Goal: Task Accomplishment & Management: Complete application form

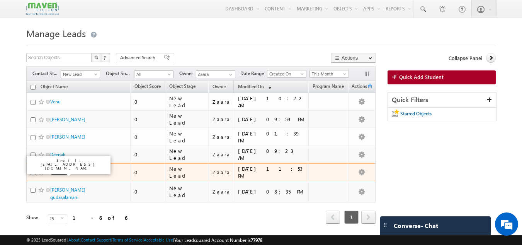
drag, startPoint x: 63, startPoint y: 169, endPoint x: 80, endPoint y: 85, distance: 85.5
click at [80, 85] on th "Object Name" at bounding box center [78, 87] width 104 height 12
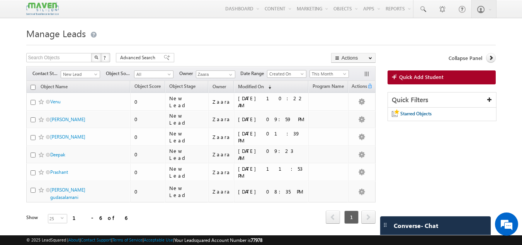
drag, startPoint x: 65, startPoint y: 186, endPoint x: 19, endPoint y: 173, distance: 48.0
click at [19, 173] on body "Menu Zaara lsq2@ maven -sili con.c om" at bounding box center [261, 122] width 522 height 245
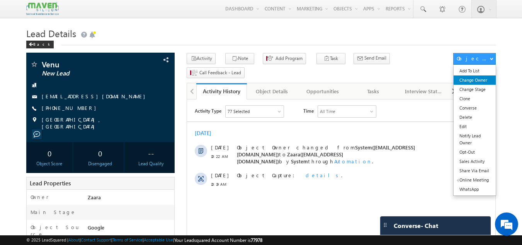
click at [479, 84] on link "Change Owner" at bounding box center [475, 79] width 42 height 9
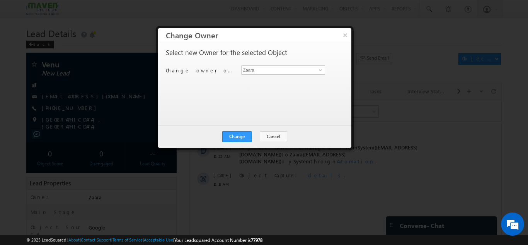
click at [269, 75] on div "Change owner of 1 object to Zaara Zaara" at bounding box center [254, 71] width 176 height 12
click at [251, 71] on input "Zaara" at bounding box center [283, 69] width 84 height 9
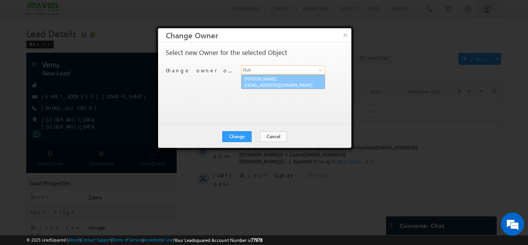
click at [257, 87] on span "lsq7@maven-silicon.com" at bounding box center [279, 85] width 70 height 6
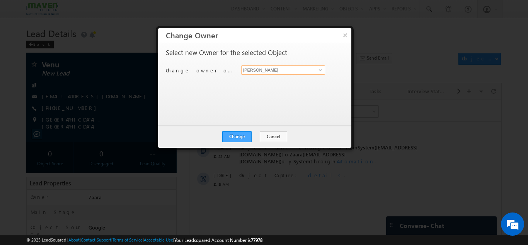
type input "Rohan"
click at [247, 134] on button "Change" at bounding box center [236, 136] width 29 height 11
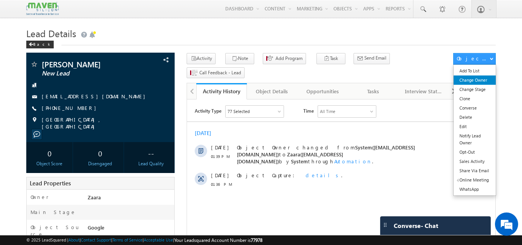
click at [480, 80] on link "Change Owner" at bounding box center [475, 79] width 42 height 9
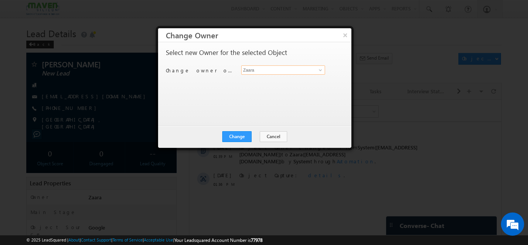
click at [251, 66] on input "Zaara" at bounding box center [283, 69] width 84 height 9
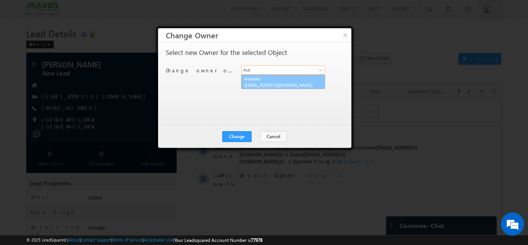
click at [250, 75] on link "Aukasha lsq5@maven-silicon.com" at bounding box center [283, 82] width 84 height 15
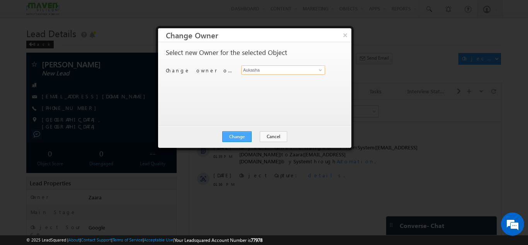
type input "Aukasha"
click at [248, 138] on button "Change" at bounding box center [236, 136] width 29 height 11
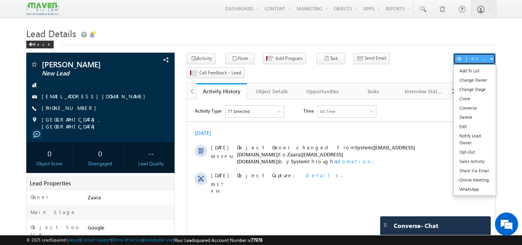
click at [482, 62] on div "Object Actions" at bounding box center [473, 58] width 33 height 7
click at [486, 79] on link "Change Owner" at bounding box center [475, 79] width 42 height 9
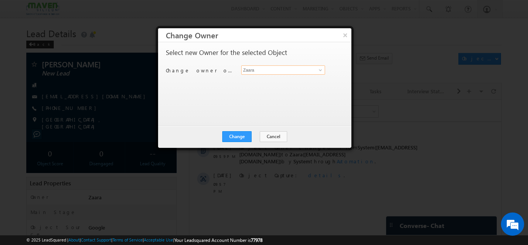
click at [254, 71] on input "Zaara" at bounding box center [283, 69] width 84 height 9
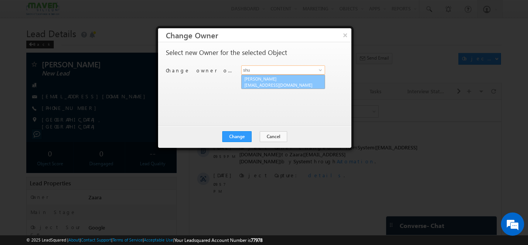
click at [250, 82] on span "[EMAIL_ADDRESS][DOMAIN_NAME]" at bounding box center [279, 85] width 70 height 6
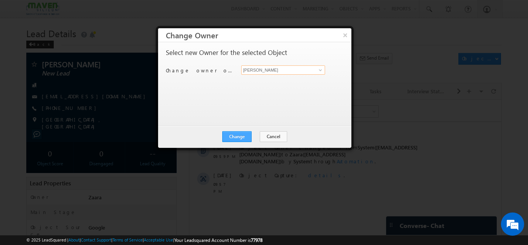
type input "[PERSON_NAME]"
click at [245, 136] on button "Change" at bounding box center [236, 136] width 29 height 11
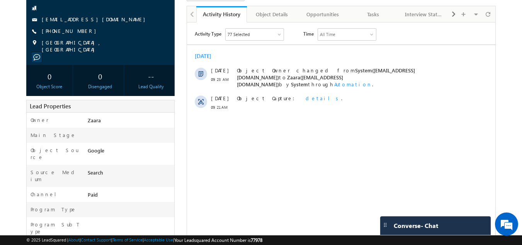
scroll to position [75, 0]
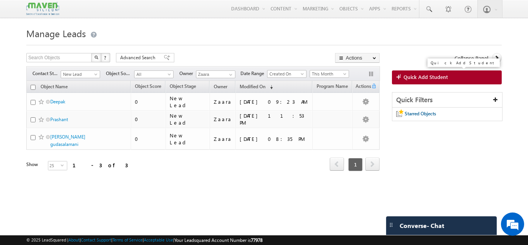
click at [424, 80] on span "Quick Add Student" at bounding box center [425, 76] width 44 height 7
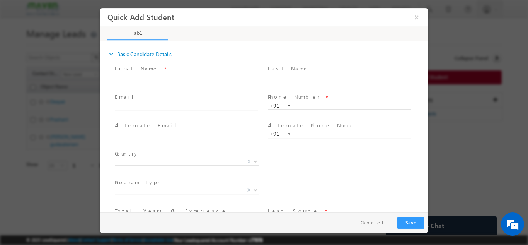
click at [188, 77] on input "text" at bounding box center [186, 78] width 143 height 8
paste input "Zhol Pandit kulkarni vijaybaabu40@gmail.com 9834030164"
drag, startPoint x: 151, startPoint y: 77, endPoint x: 210, endPoint y: 76, distance: 59.5
click at [210, 76] on input "Zhol Pandit kulkarni vijaybaabu40@gmail.com 9834030164" at bounding box center [186, 78] width 143 height 8
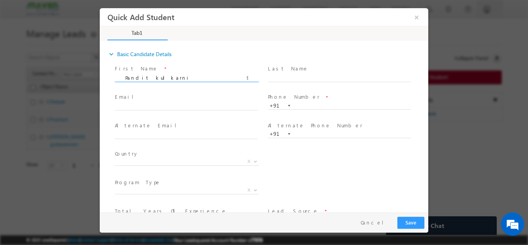
scroll to position [0, 0]
type input "Zhol Pandit kulkarni 9834030164"
click at [160, 101] on div "Email *" at bounding box center [190, 102] width 150 height 18
click at [161, 106] on input "text" at bounding box center [186, 106] width 143 height 8
paste input "vijaybaabu40@gmail.com"
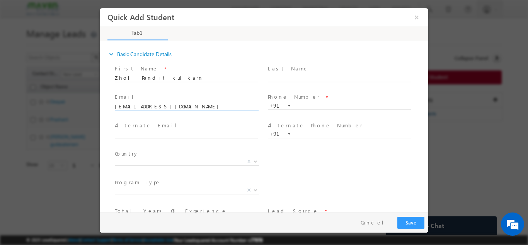
type input "vijaybaabu40@gmail.com"
click at [192, 75] on input "Zhol Pandit kulkarni 9834030164" at bounding box center [186, 78] width 143 height 8
type input "Zhol Pandit kulkarni"
click at [306, 105] on input "text" at bounding box center [339, 106] width 143 height 8
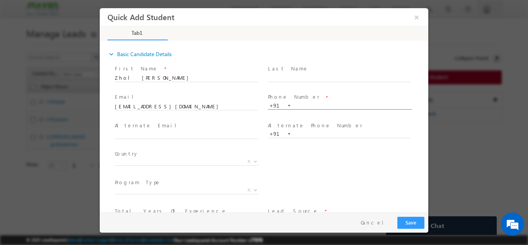
paste input "9834030164"
type input "9834030164"
